Goal: Check status: Check status

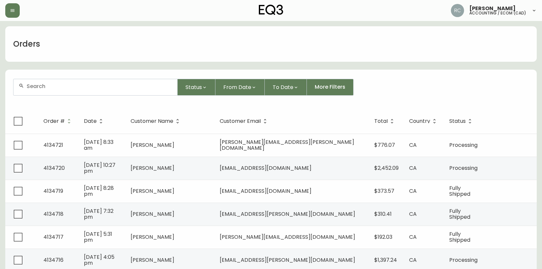
click at [138, 88] on input "text" at bounding box center [99, 86] width 145 height 6
paste input "8558260"
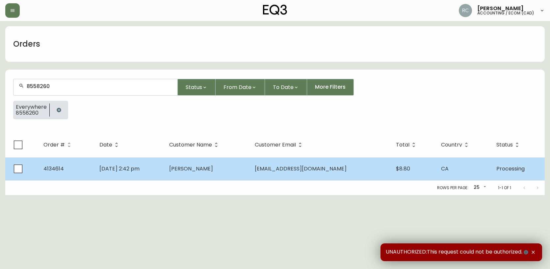
type input "8558260"
click at [192, 170] on td "[PERSON_NAME]" at bounding box center [206, 169] width 85 height 23
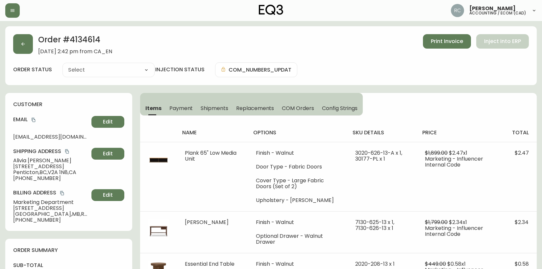
type input "Processing"
select select "PROCESSING"
